Goal: Task Accomplishment & Management: Complete application form

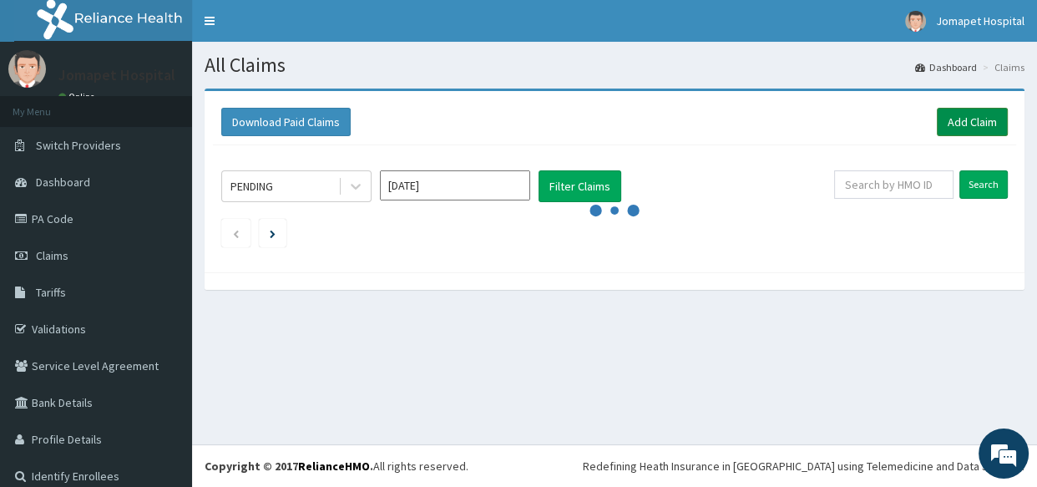
click at [943, 119] on link "Add Claim" at bounding box center [971, 122] width 71 height 28
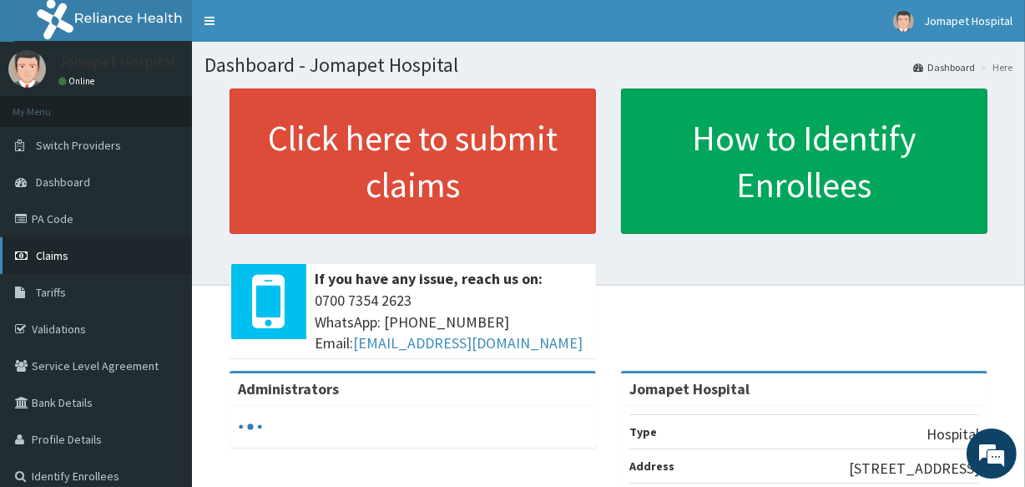
click at [60, 255] on span "Claims" at bounding box center [52, 255] width 33 height 15
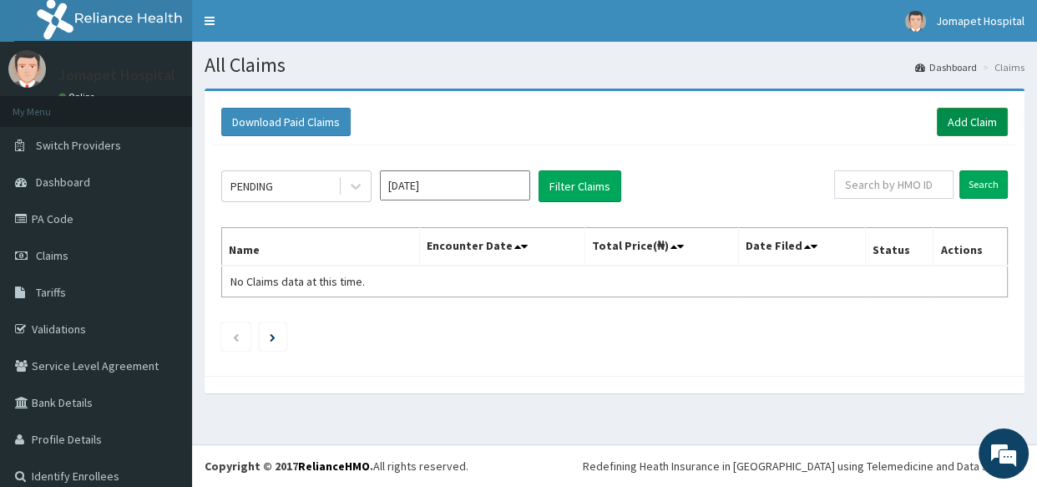
click at [940, 124] on link "Add Claim" at bounding box center [971, 122] width 71 height 28
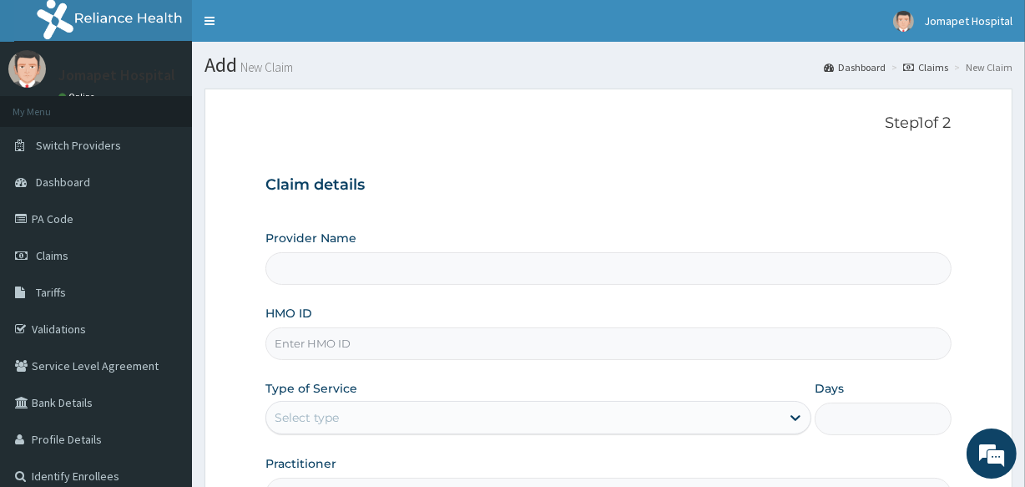
type input "Jomapet Hospital"
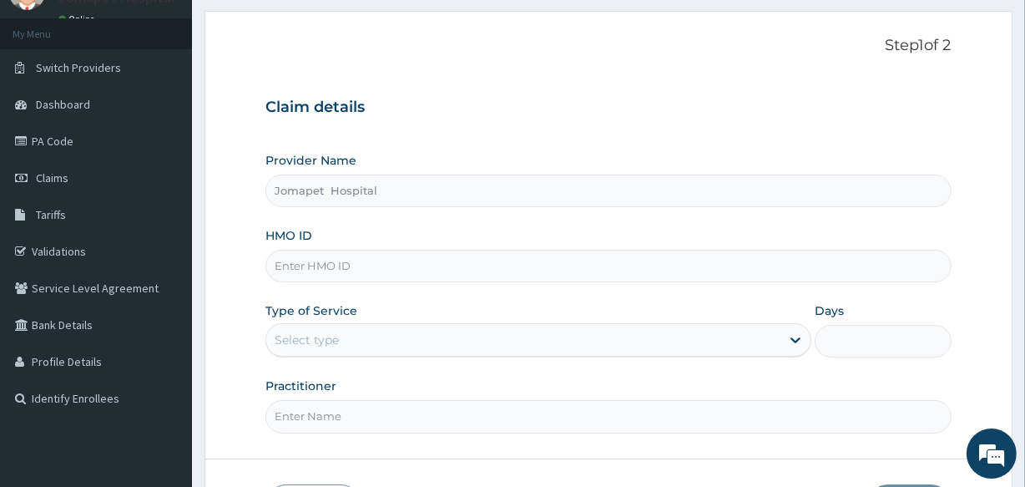
scroll to position [91, 0]
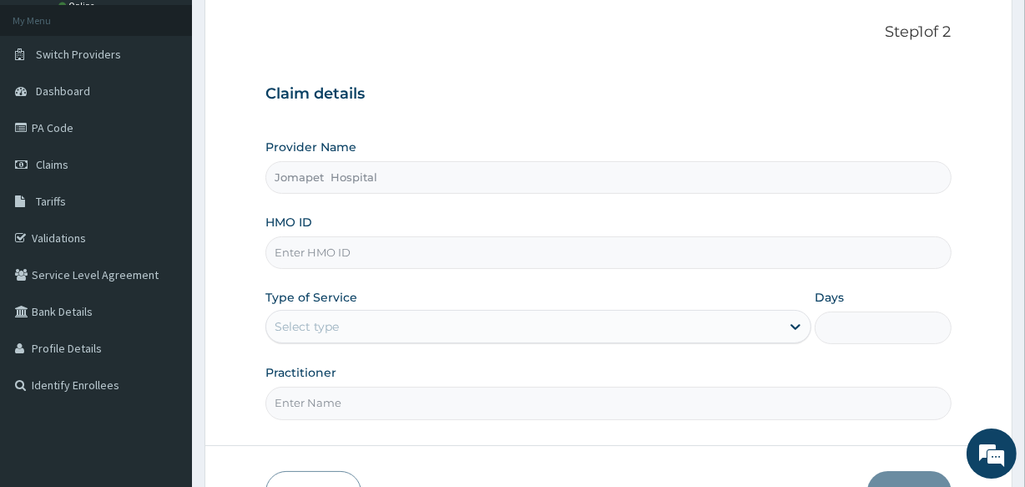
click at [325, 260] on input "HMO ID" at bounding box center [607, 252] width 685 height 33
type input "GCS/10142/B"
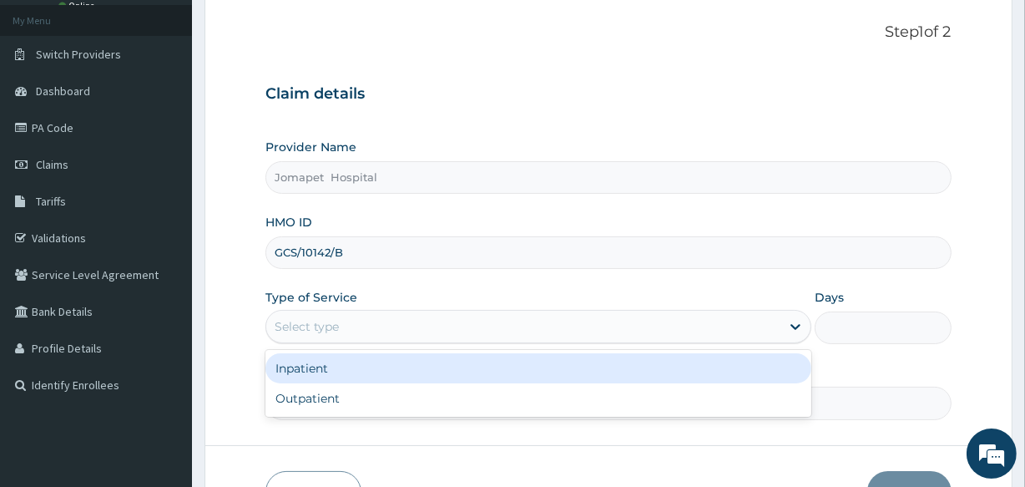
click at [321, 319] on div "Select type" at bounding box center [307, 326] width 64 height 17
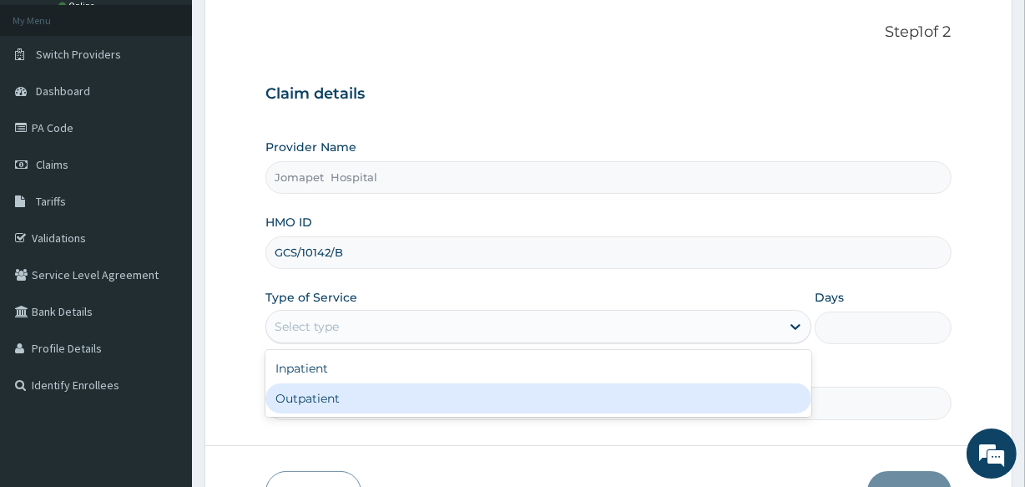
click at [332, 397] on div "Outpatient" at bounding box center [538, 398] width 546 height 30
type input "1"
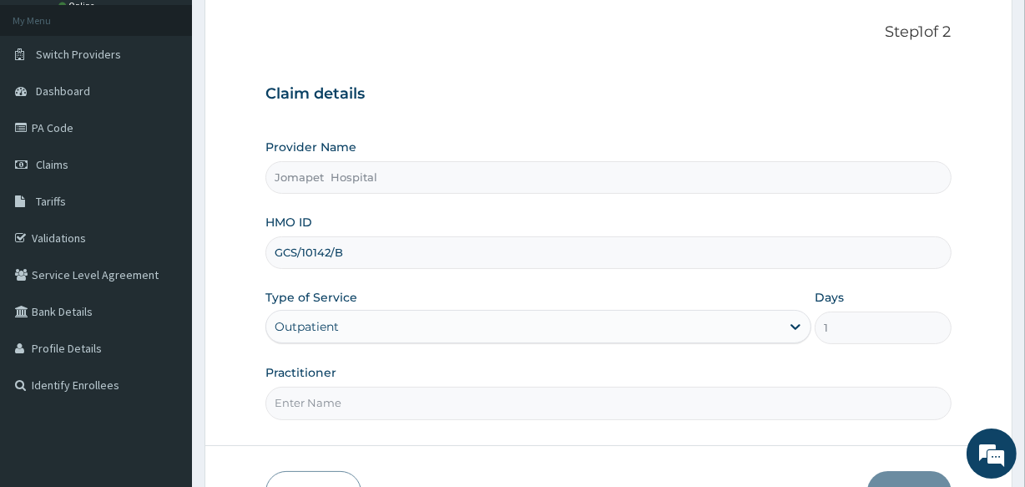
click at [326, 400] on input "Practitioner" at bounding box center [607, 402] width 685 height 33
type input "DR JOACHIM"
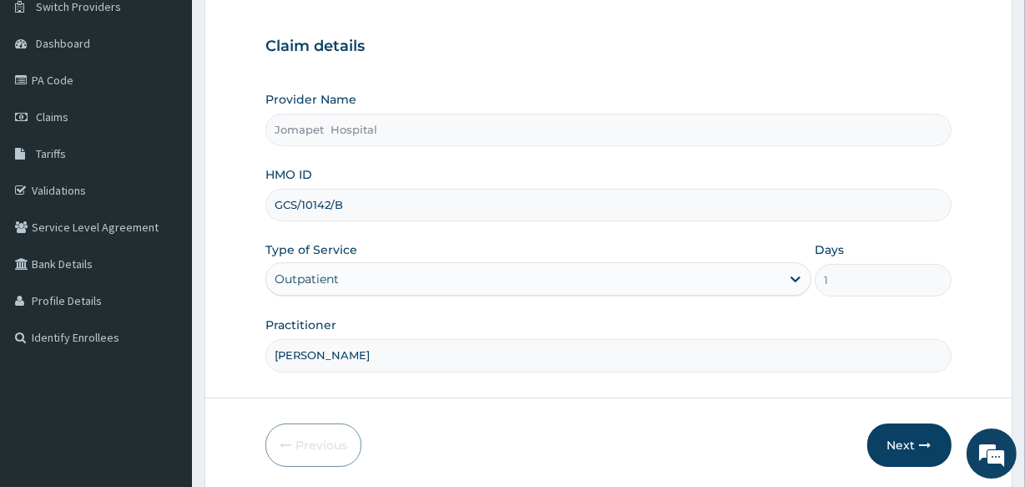
scroll to position [154, 0]
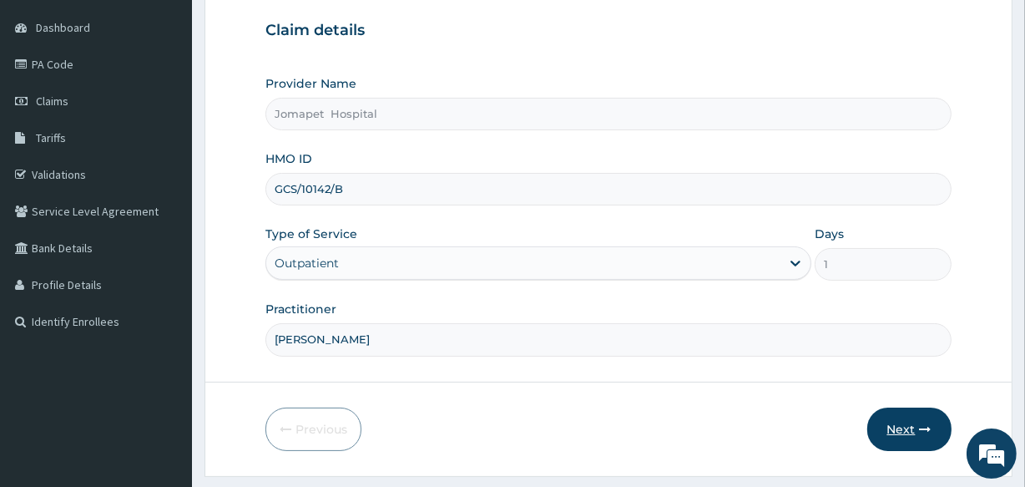
click at [904, 424] on button "Next" at bounding box center [909, 428] width 84 height 43
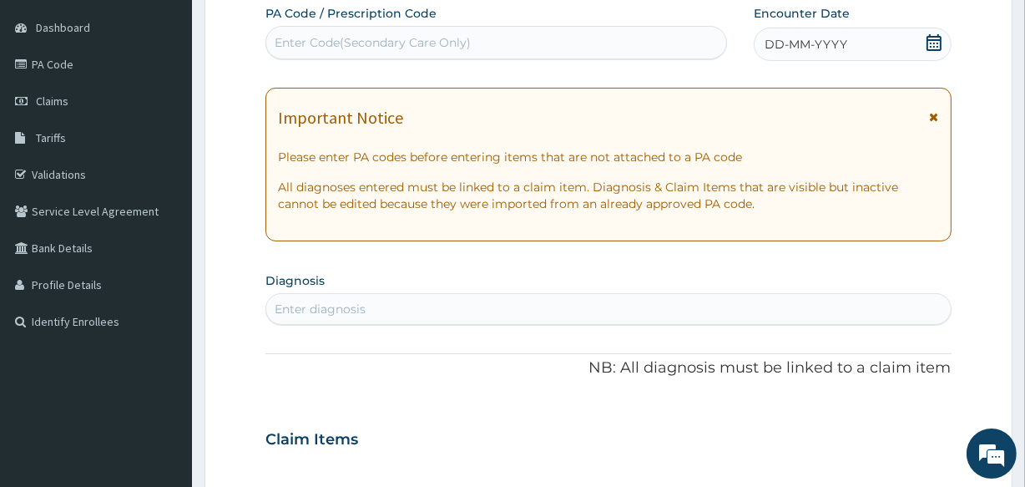
click at [775, 45] on span "DD-MM-YYYY" at bounding box center [806, 44] width 83 height 17
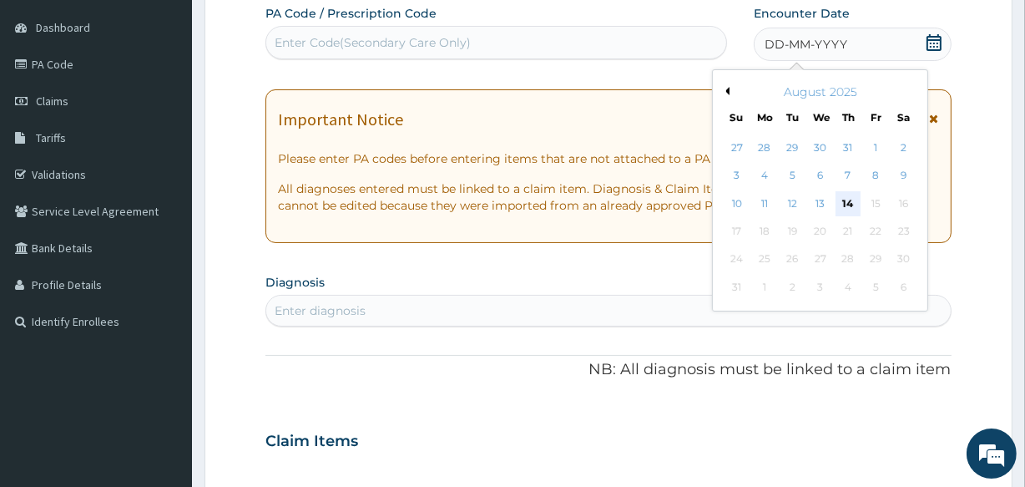
click at [849, 204] on div "14" at bounding box center [848, 203] width 25 height 25
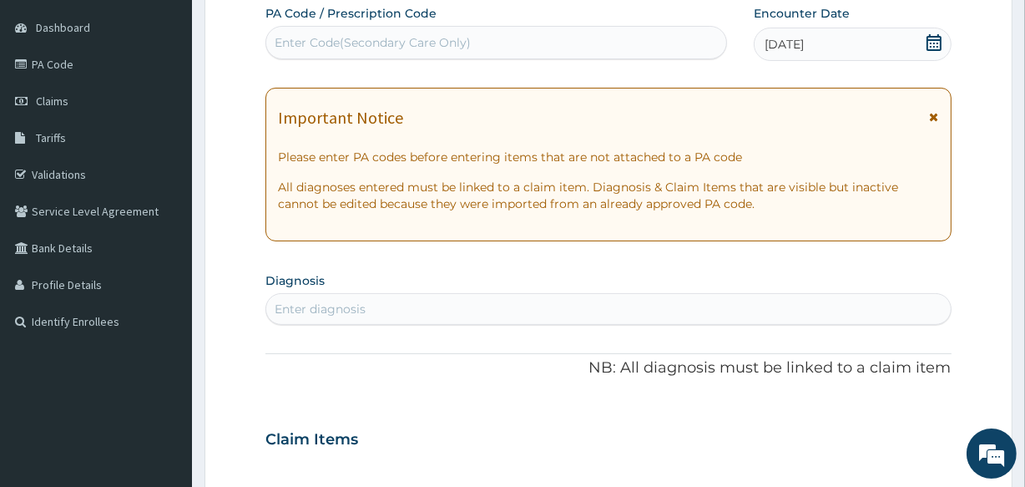
click at [298, 47] on div "Enter Code(Secondary Care Only)" at bounding box center [373, 42] width 196 height 17
type input "PA/4668D6"
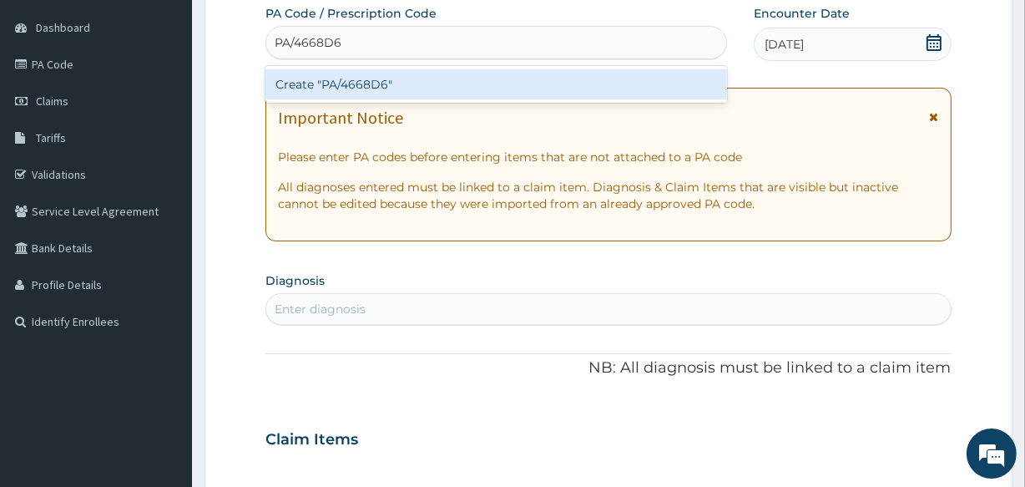
click at [292, 81] on div "Create "PA/4668D6"" at bounding box center [495, 84] width 461 height 30
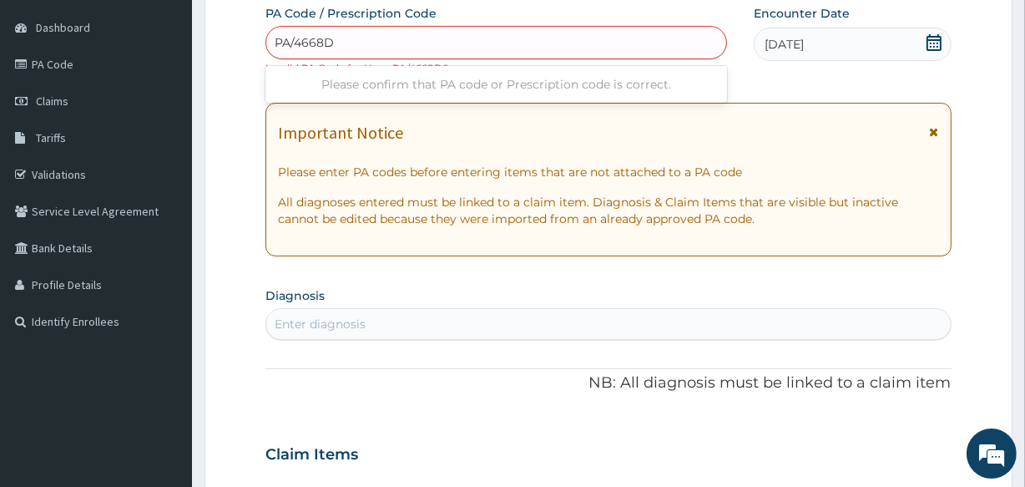
type input "PA/4668D6"
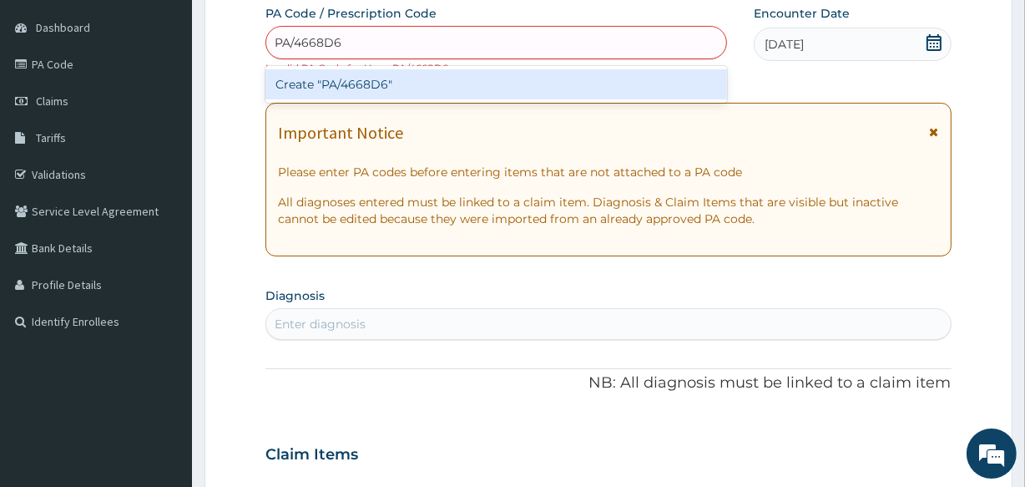
click at [290, 83] on div "Create "PA/4668D6"" at bounding box center [495, 84] width 461 height 30
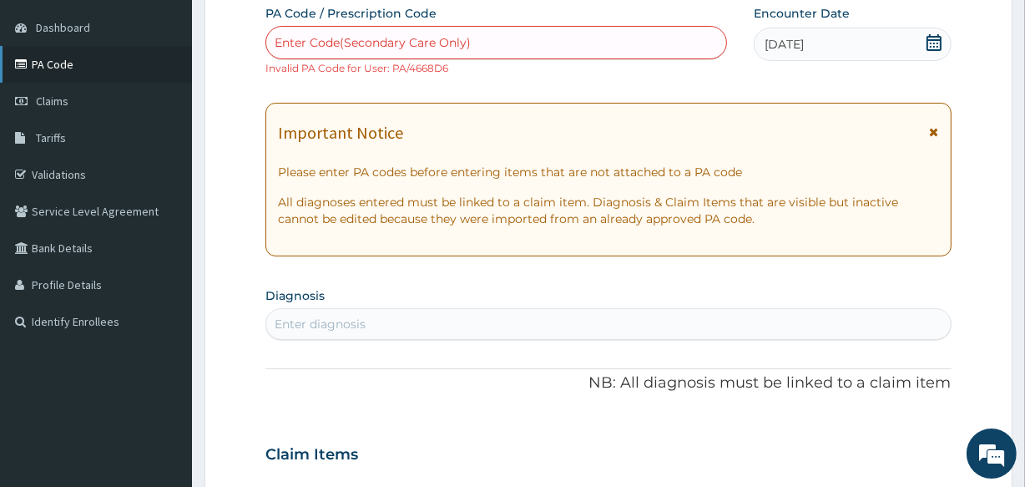
click at [58, 60] on link "PA Code" at bounding box center [96, 64] width 192 height 37
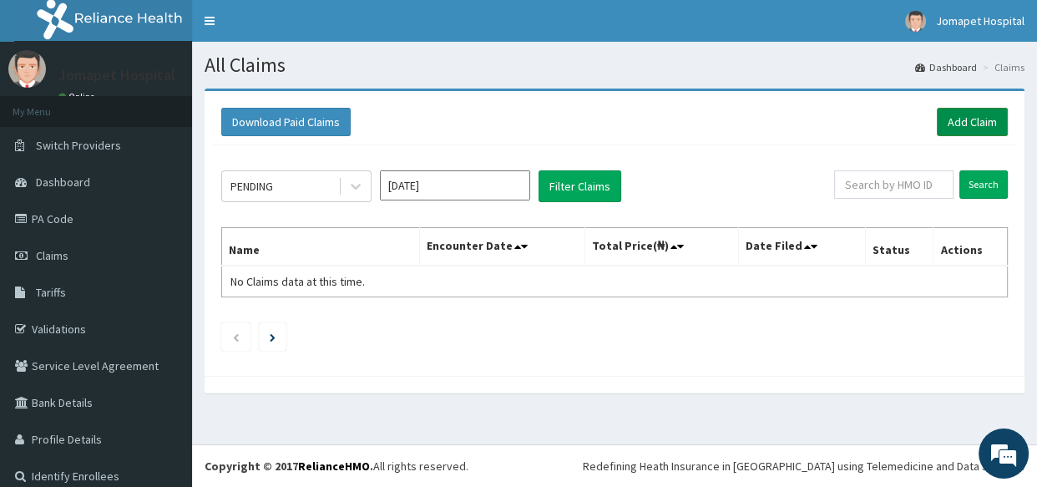
click at [939, 114] on link "Add Claim" at bounding box center [971, 122] width 71 height 28
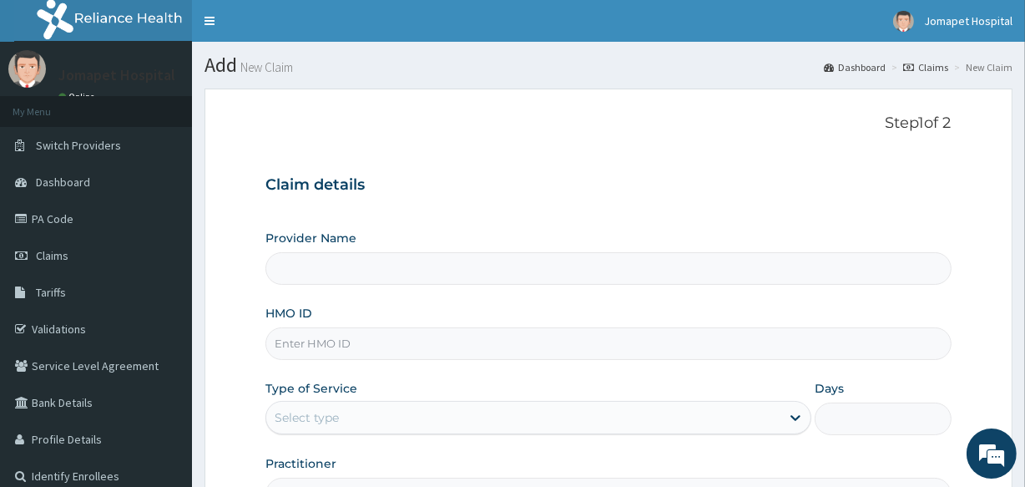
click at [300, 351] on input "HMO ID" at bounding box center [607, 343] width 685 height 33
type input "Jomapet Hospital"
type input "GCS/10094/B"
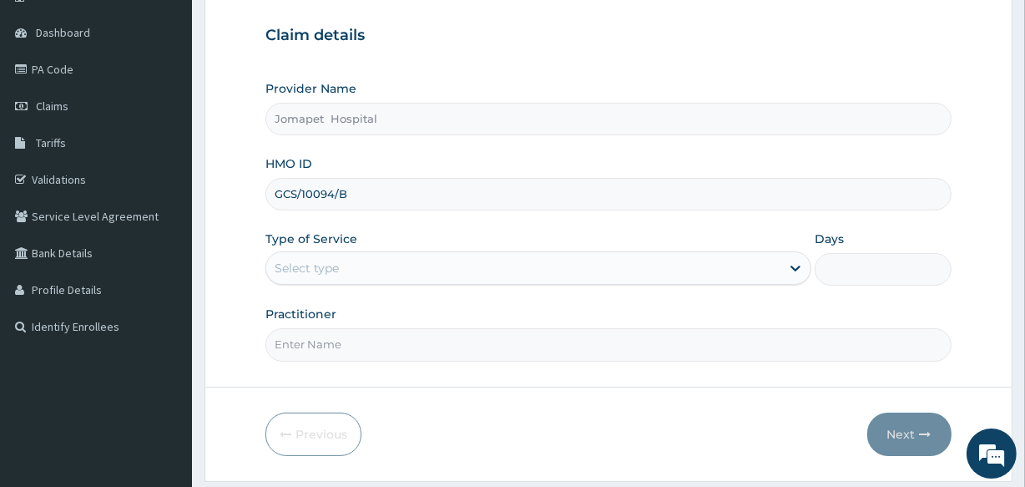
scroll to position [198, 0]
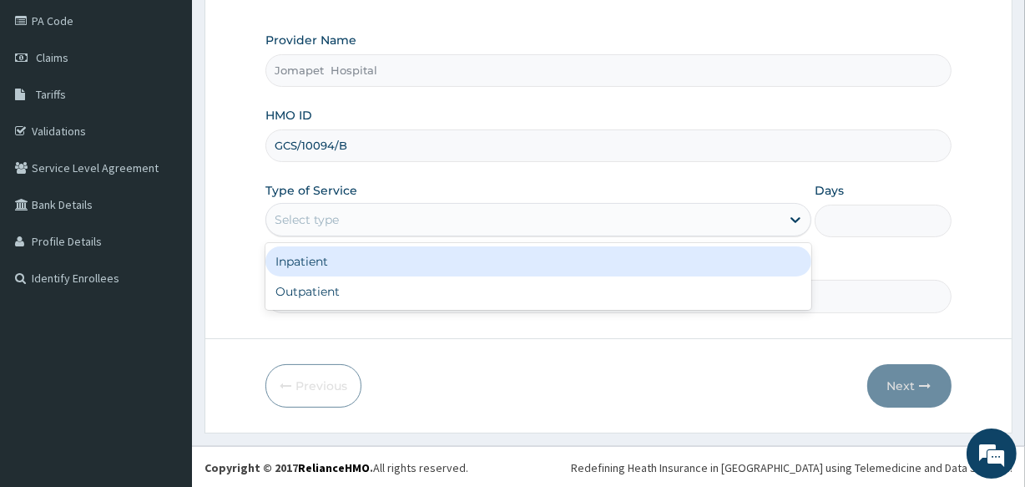
click at [292, 221] on div "Select type" at bounding box center [307, 219] width 64 height 17
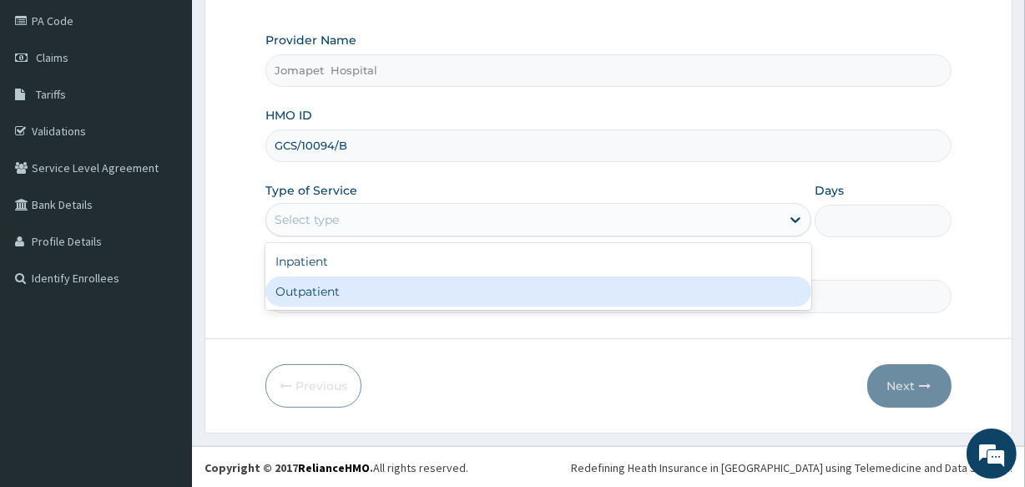
click at [310, 295] on div "Outpatient" at bounding box center [538, 291] width 546 height 30
type input "1"
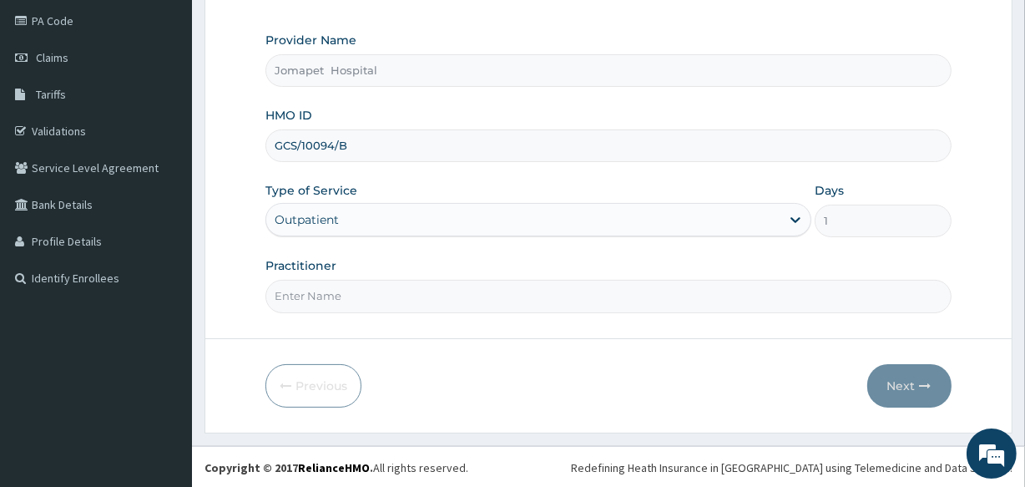
click at [296, 293] on input "Practitioner" at bounding box center [607, 296] width 685 height 33
type input "DR JOACHIM"
click at [885, 381] on button "Next" at bounding box center [909, 385] width 84 height 43
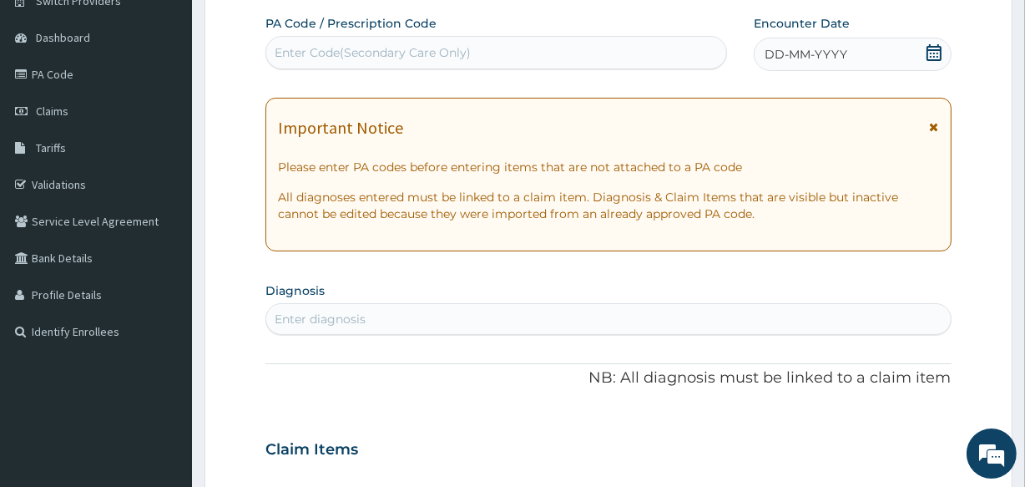
scroll to position [137, 0]
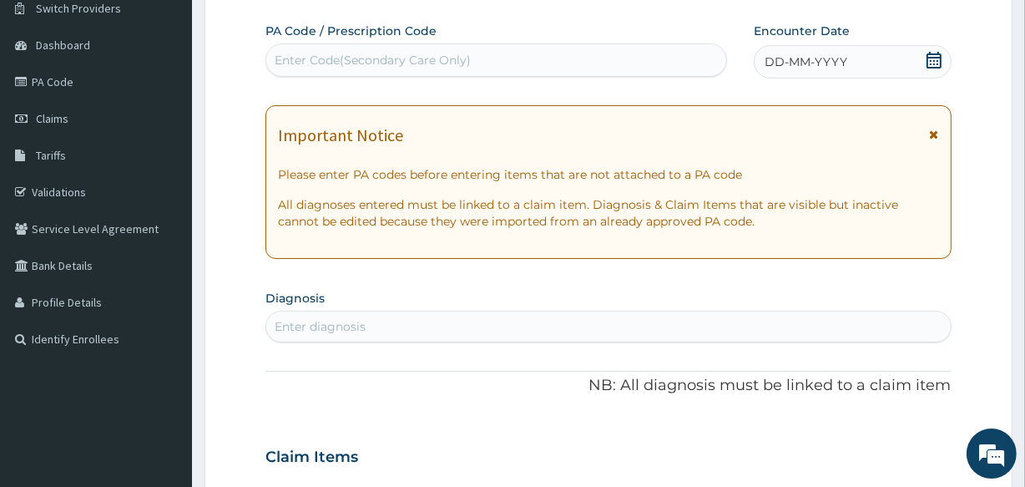
click at [427, 64] on div "Enter Code(Secondary Care Only)" at bounding box center [373, 60] width 196 height 17
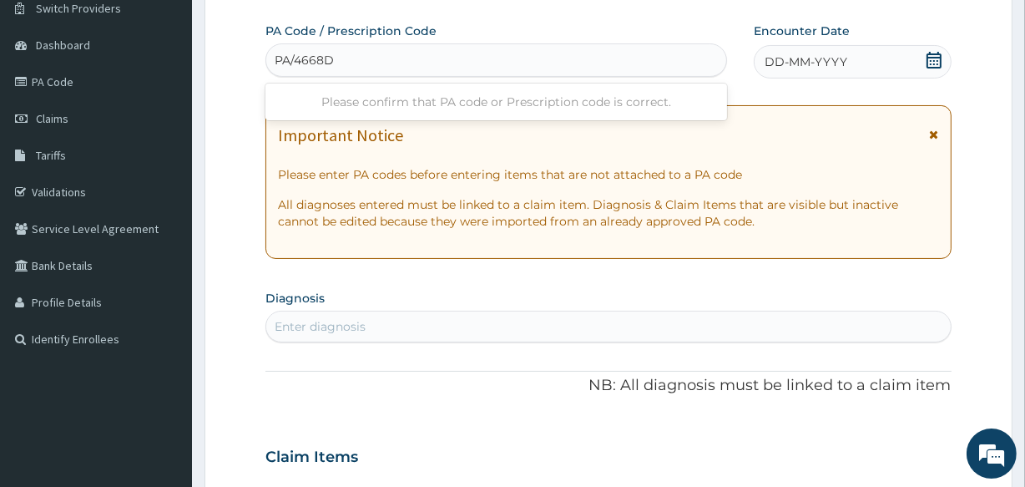
type input "PA/4668D6"
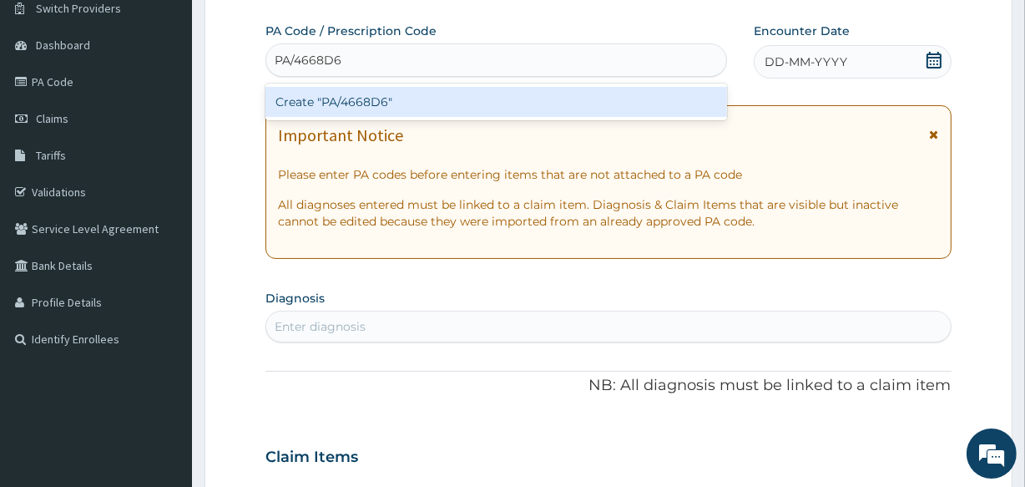
click at [291, 101] on div "Create "PA/4668D6"" at bounding box center [495, 102] width 461 height 30
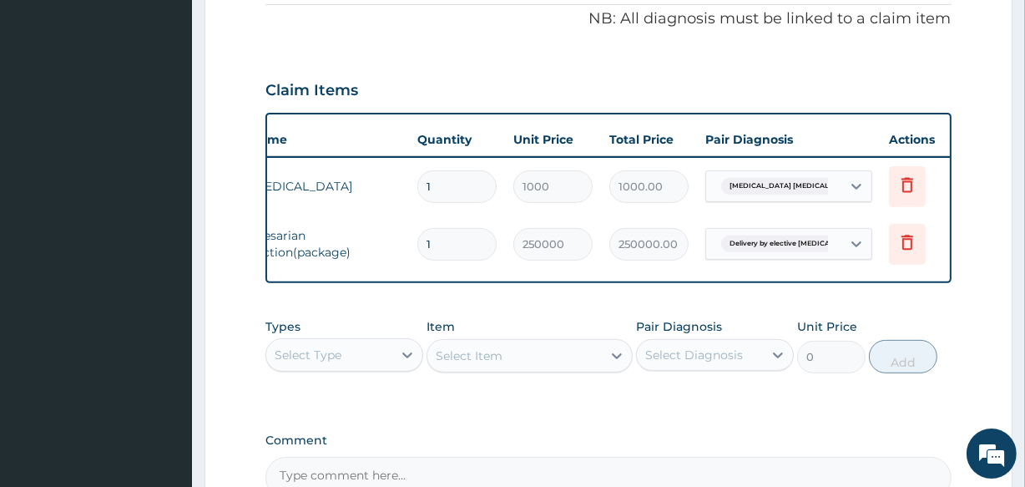
scroll to position [0, 151]
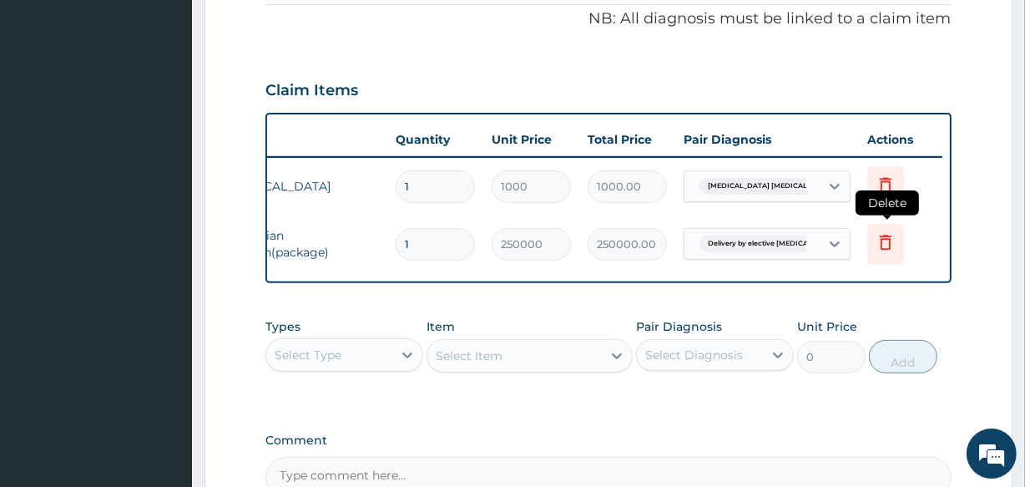
click at [886, 243] on icon at bounding box center [886, 242] width 20 height 20
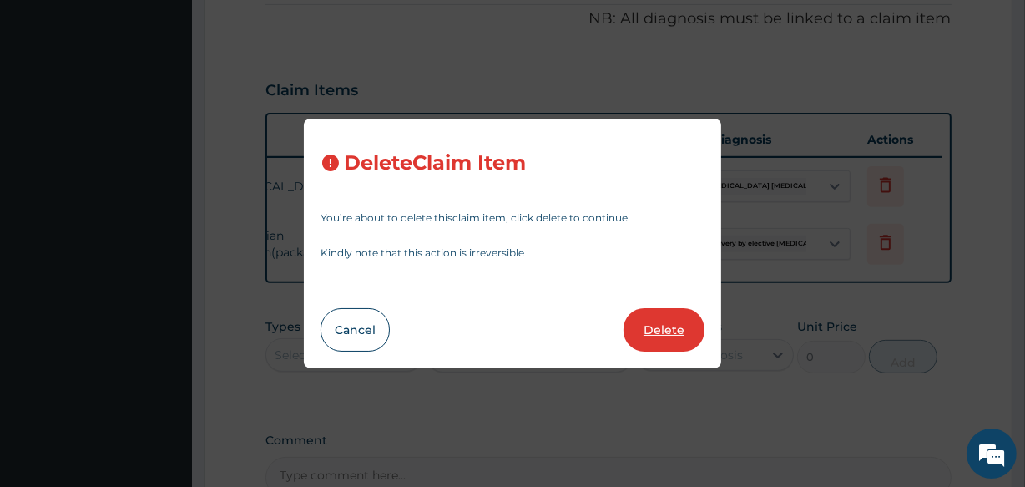
click at [657, 327] on button "Delete" at bounding box center [663, 329] width 81 height 43
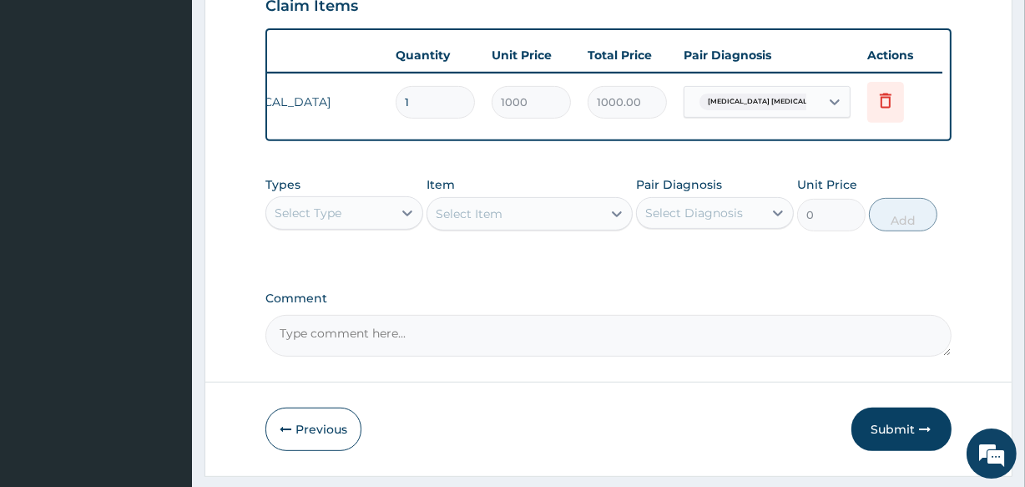
scroll to position [648, 0]
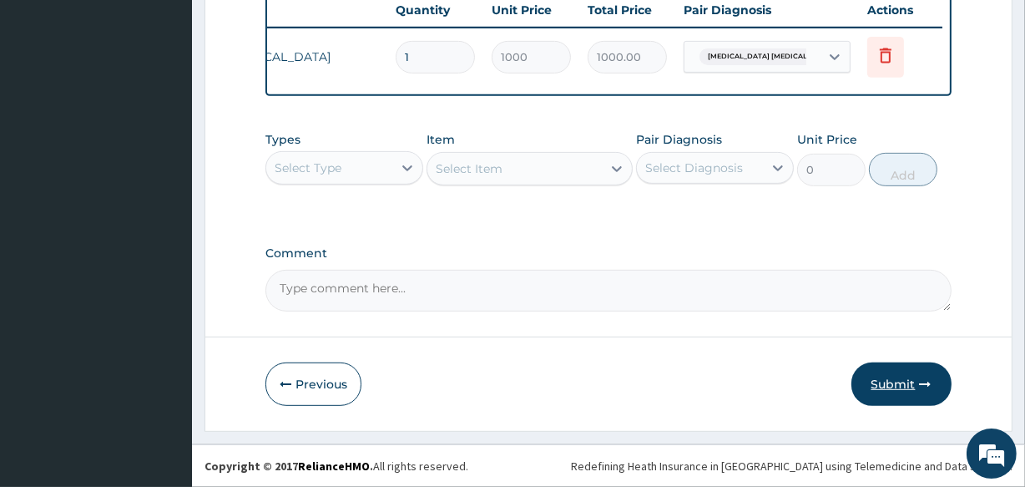
click at [892, 375] on button "Submit" at bounding box center [901, 383] width 100 height 43
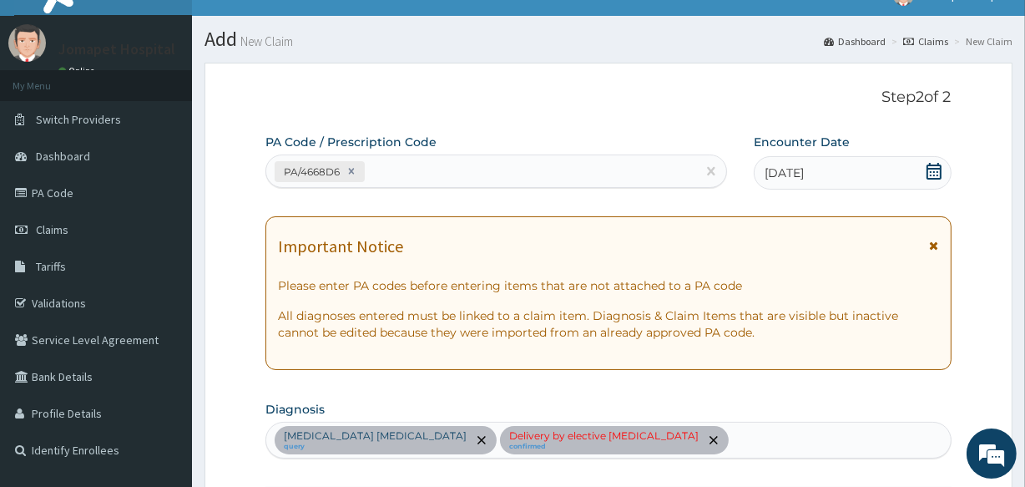
scroll to position [0, 0]
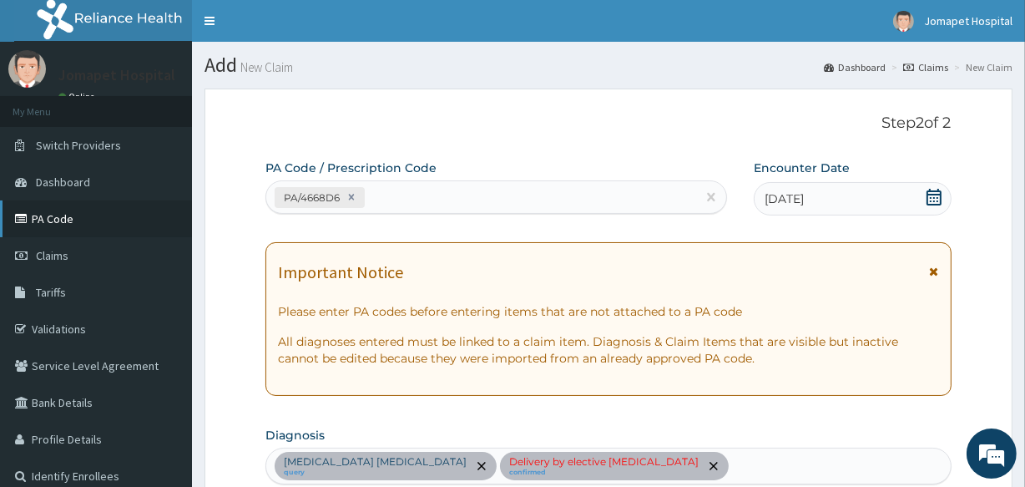
click at [51, 216] on link "PA Code" at bounding box center [96, 218] width 192 height 37
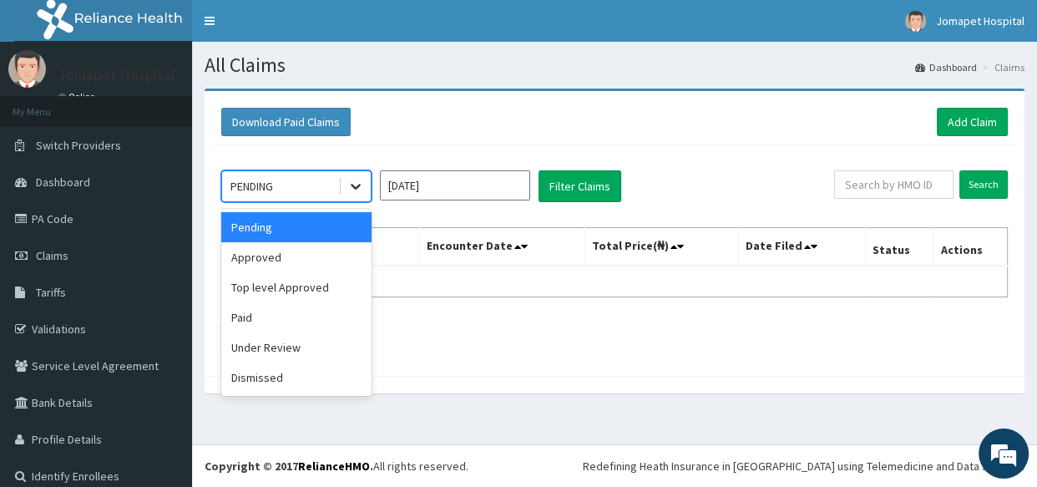
click at [349, 187] on icon at bounding box center [355, 186] width 17 height 17
click at [304, 264] on div "Approved" at bounding box center [296, 257] width 150 height 30
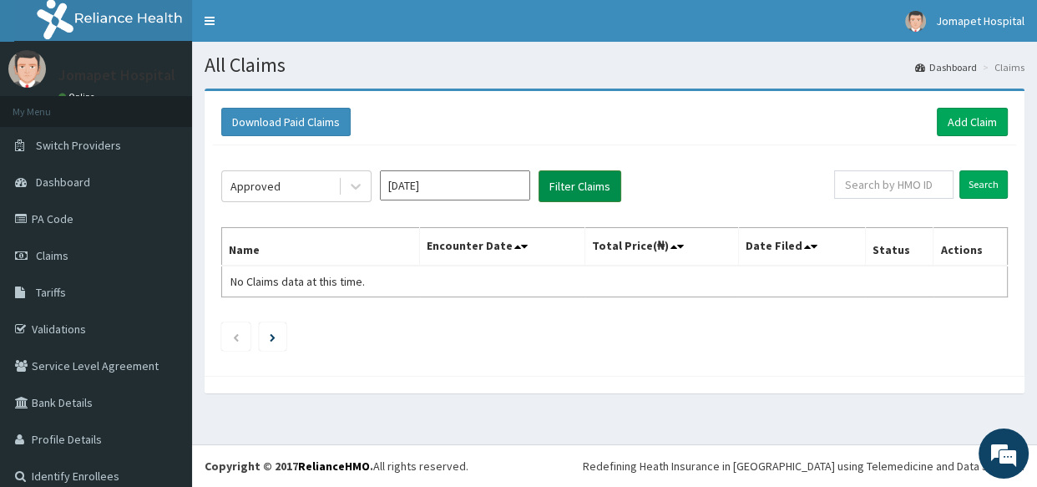
click at [560, 188] on button "Filter Claims" at bounding box center [579, 186] width 83 height 32
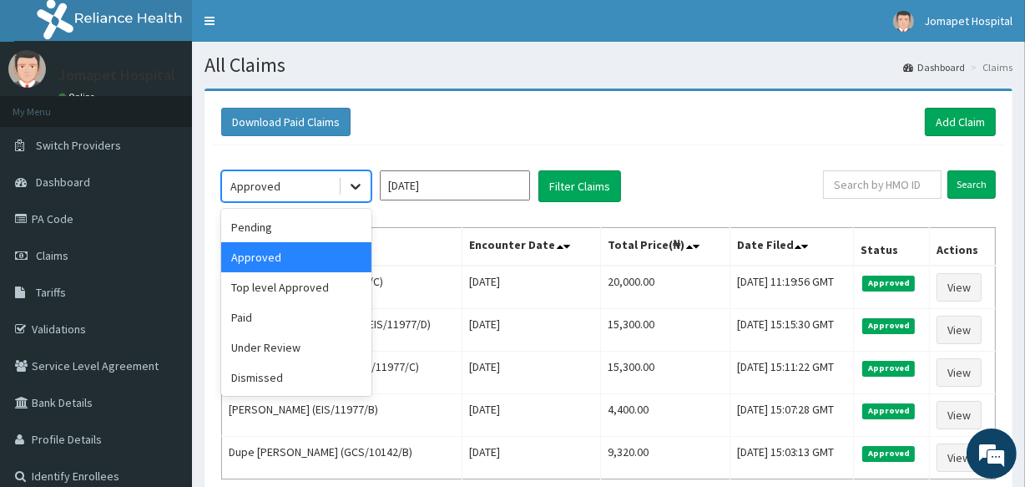
click at [355, 184] on icon at bounding box center [355, 186] width 17 height 17
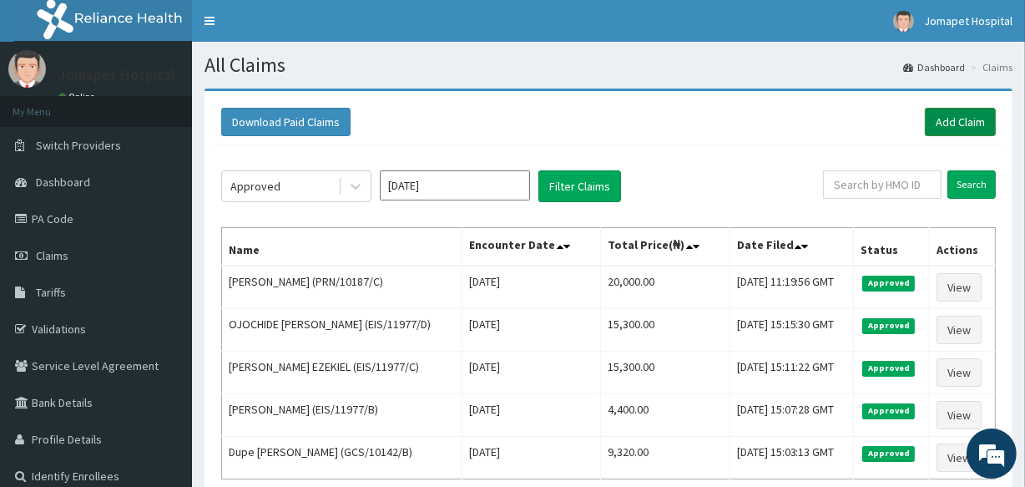
click at [943, 115] on link "Add Claim" at bounding box center [960, 122] width 71 height 28
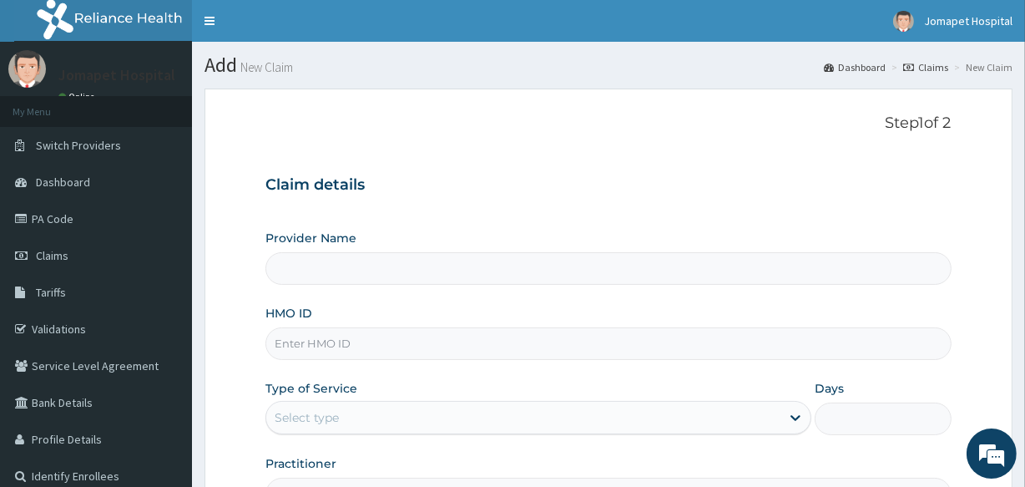
type input "Jomapet Hospital"
click at [293, 344] on input "HMO ID" at bounding box center [607, 343] width 685 height 33
type input "GCS/10094/B"
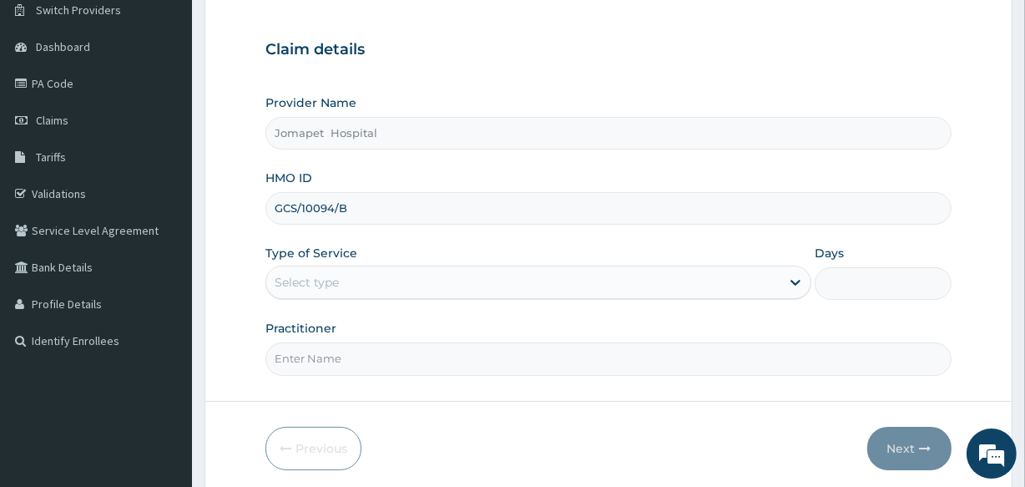
scroll to position [149, 0]
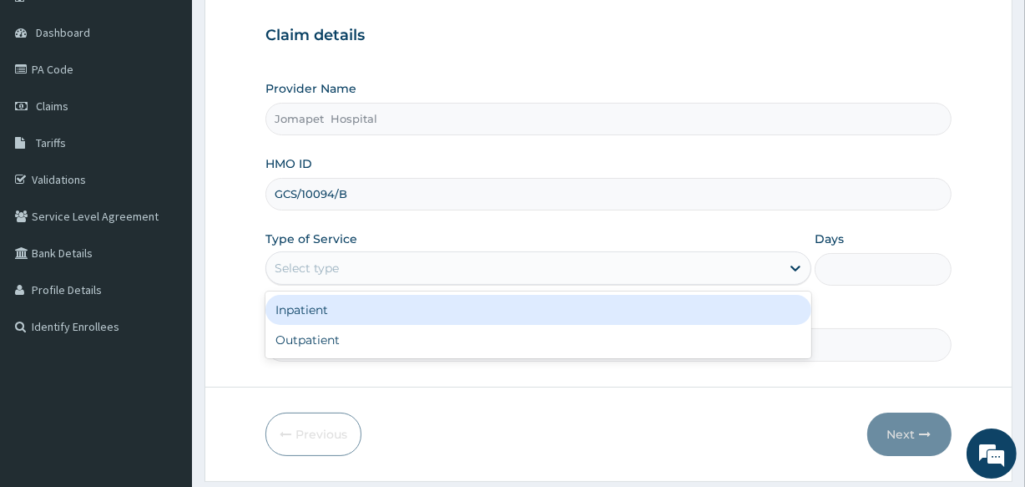
click at [313, 270] on div "Select type" at bounding box center [307, 268] width 64 height 17
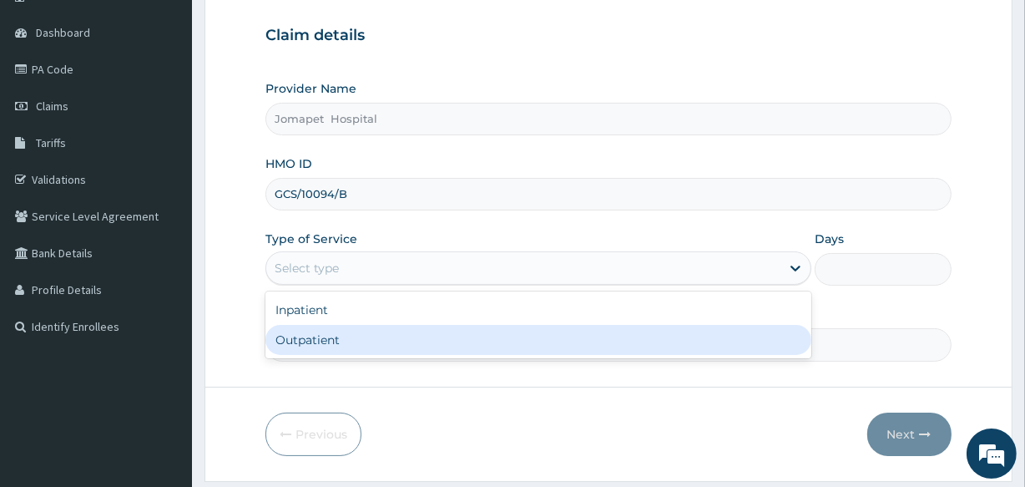
click at [315, 334] on div "Outpatient" at bounding box center [538, 340] width 546 height 30
type input "1"
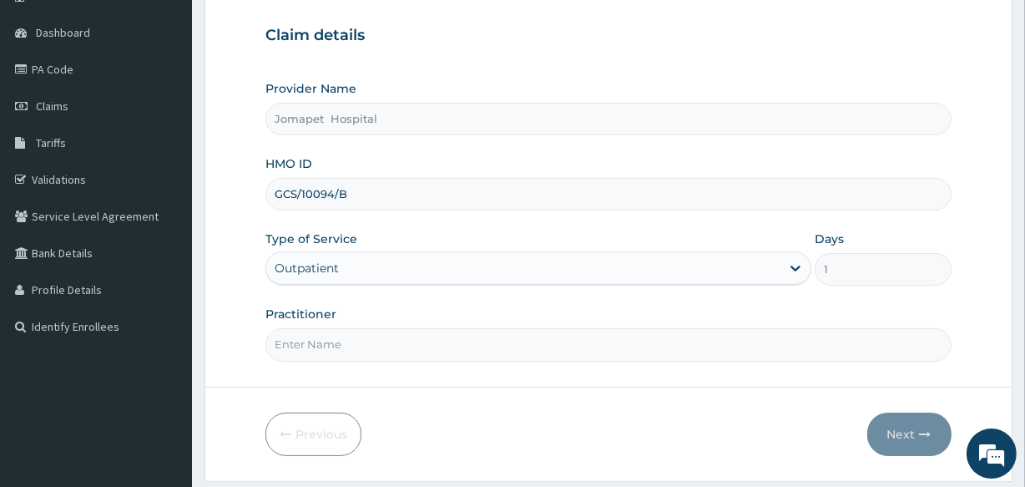
click at [293, 350] on input "Practitioner" at bounding box center [607, 344] width 685 height 33
type input "DR JOACHIM"
click at [912, 435] on button "Next" at bounding box center [909, 433] width 84 height 43
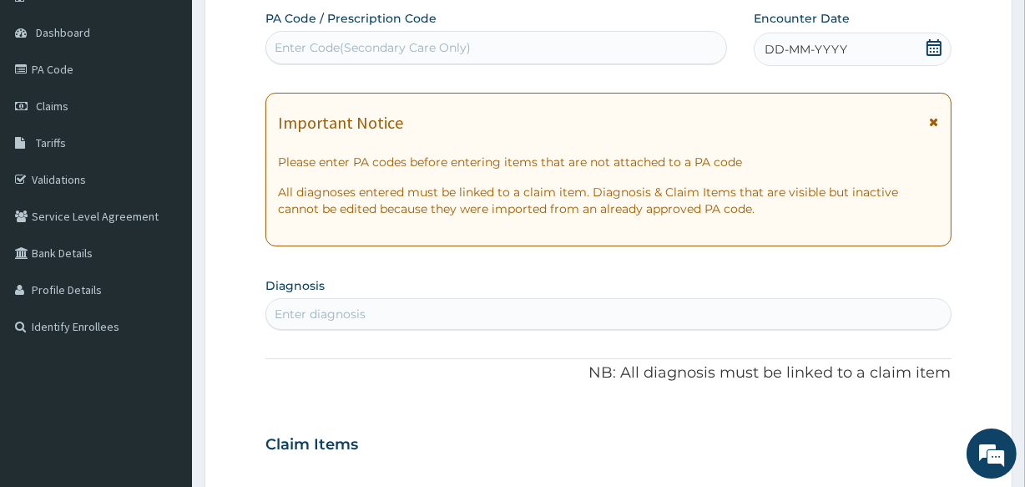
click at [275, 42] on div "Enter Code(Secondary Care Only)" at bounding box center [373, 47] width 196 height 17
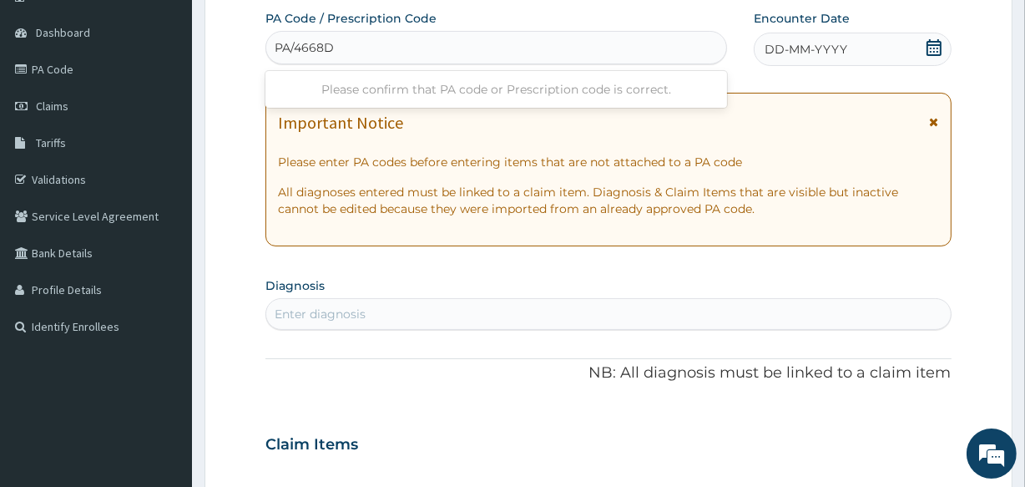
type input "PA/4668D6"
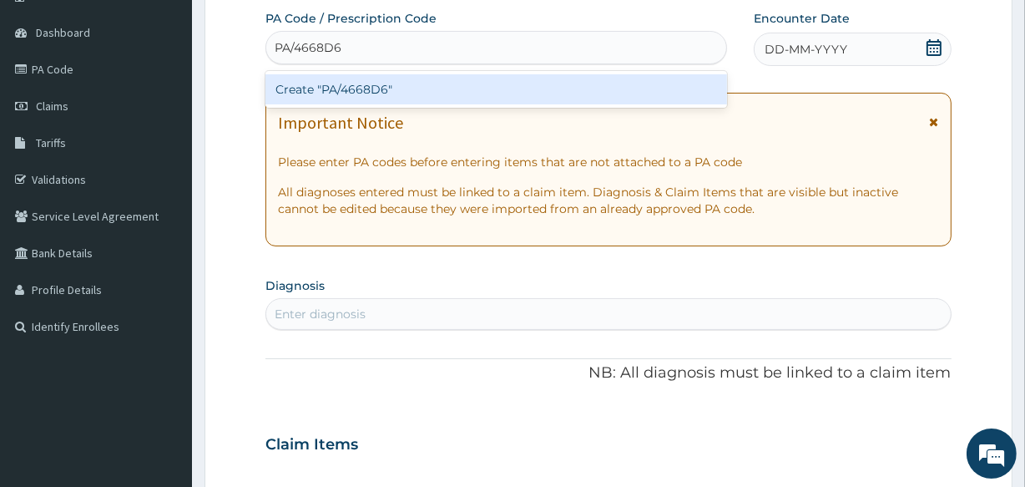
click at [290, 92] on div "Create "PA/4668D6"" at bounding box center [495, 89] width 461 height 30
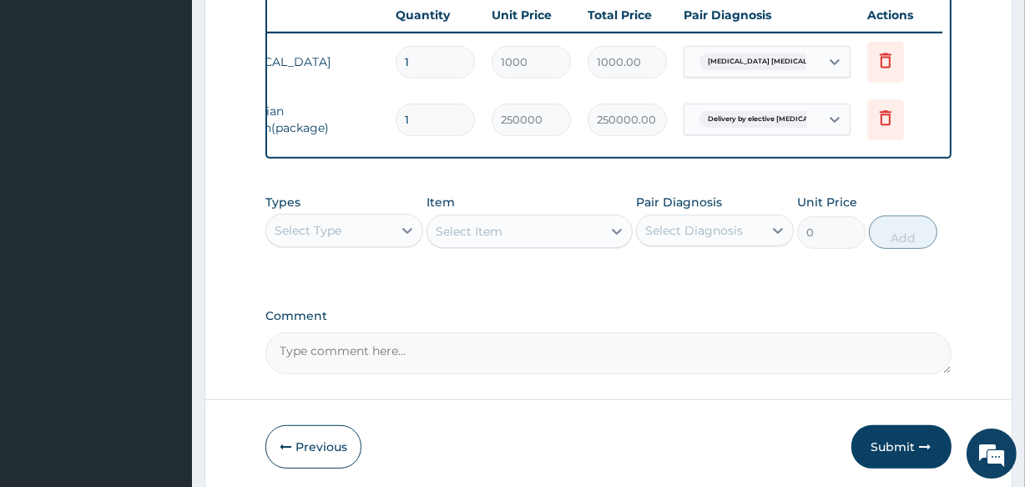
scroll to position [706, 0]
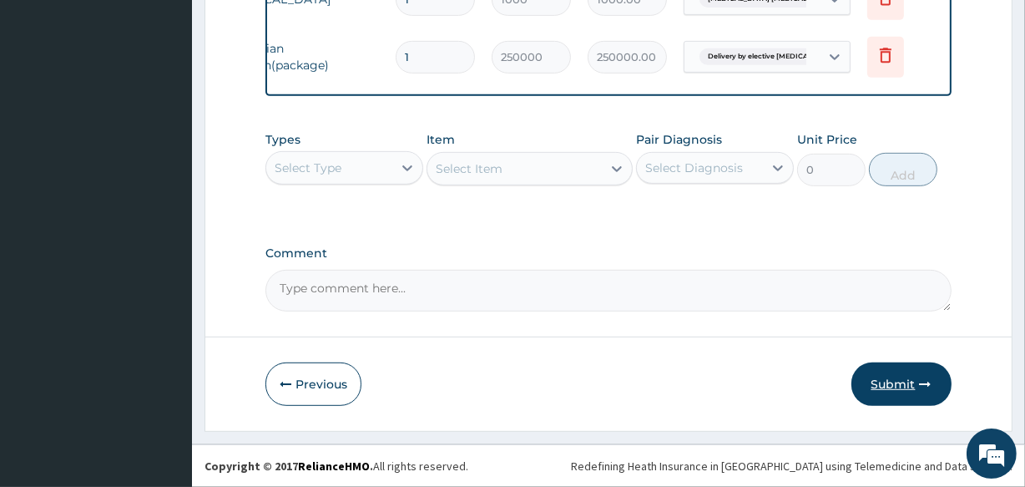
click at [891, 380] on button "Submit" at bounding box center [901, 383] width 100 height 43
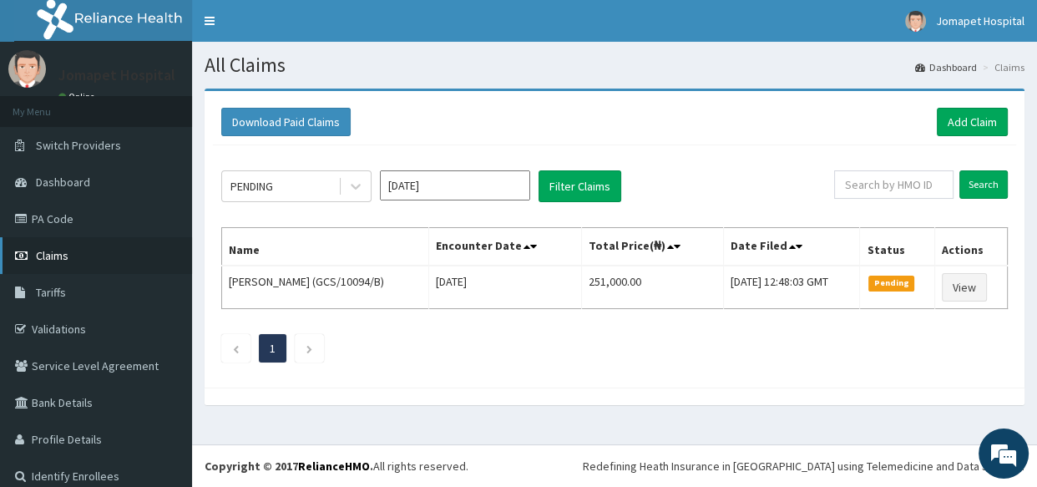
click at [47, 251] on span "Claims" at bounding box center [52, 255] width 33 height 15
click at [54, 217] on link "PA Code" at bounding box center [96, 218] width 192 height 37
